Goal: Find specific page/section: Find specific page/section

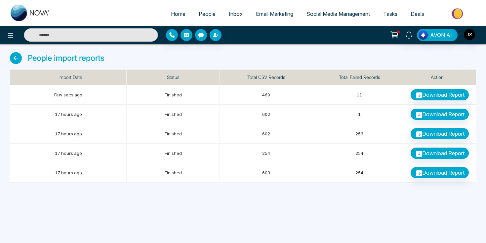
click at [204, 17] on span "People" at bounding box center [207, 14] width 17 height 7
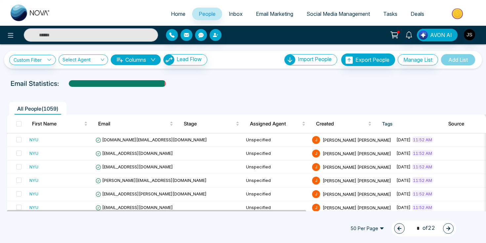
click at [105, 40] on input "text" at bounding box center [91, 34] width 134 height 13
type input "*"
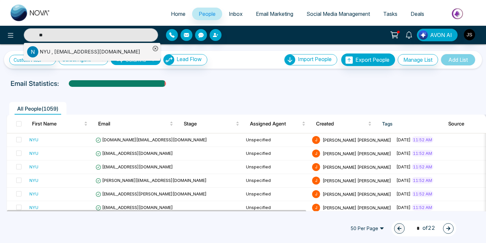
type input "*"
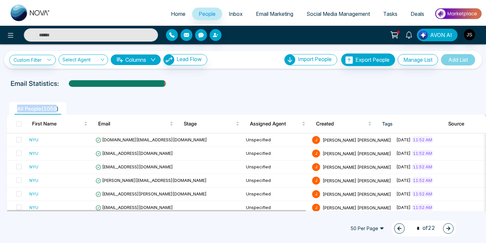
drag, startPoint x: 17, startPoint y: 110, endPoint x: 57, endPoint y: 110, distance: 40.3
click at [57, 110] on span "All People ( 1059 )" at bounding box center [38, 108] width 47 height 7
click at [15, 82] on p "Email Statistics:" at bounding box center [35, 84] width 48 height 10
